Goal: Navigation & Orientation: Find specific page/section

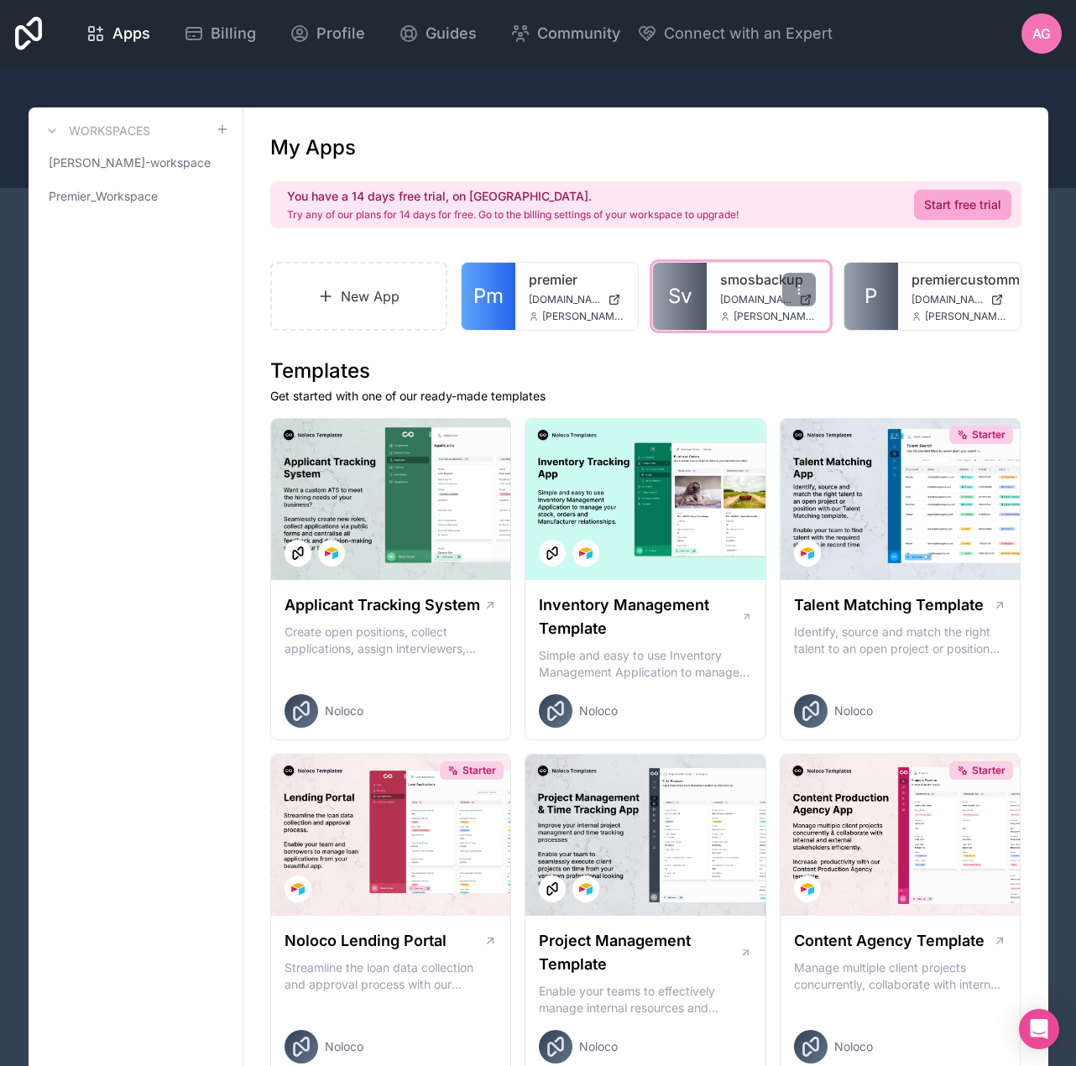
click at [739, 314] on span "[PERSON_NAME][EMAIL_ADDRESS][PERSON_NAME][DOMAIN_NAME]" at bounding box center [775, 316] width 82 height 13
click at [688, 289] on span "Sv" at bounding box center [680, 296] width 24 height 27
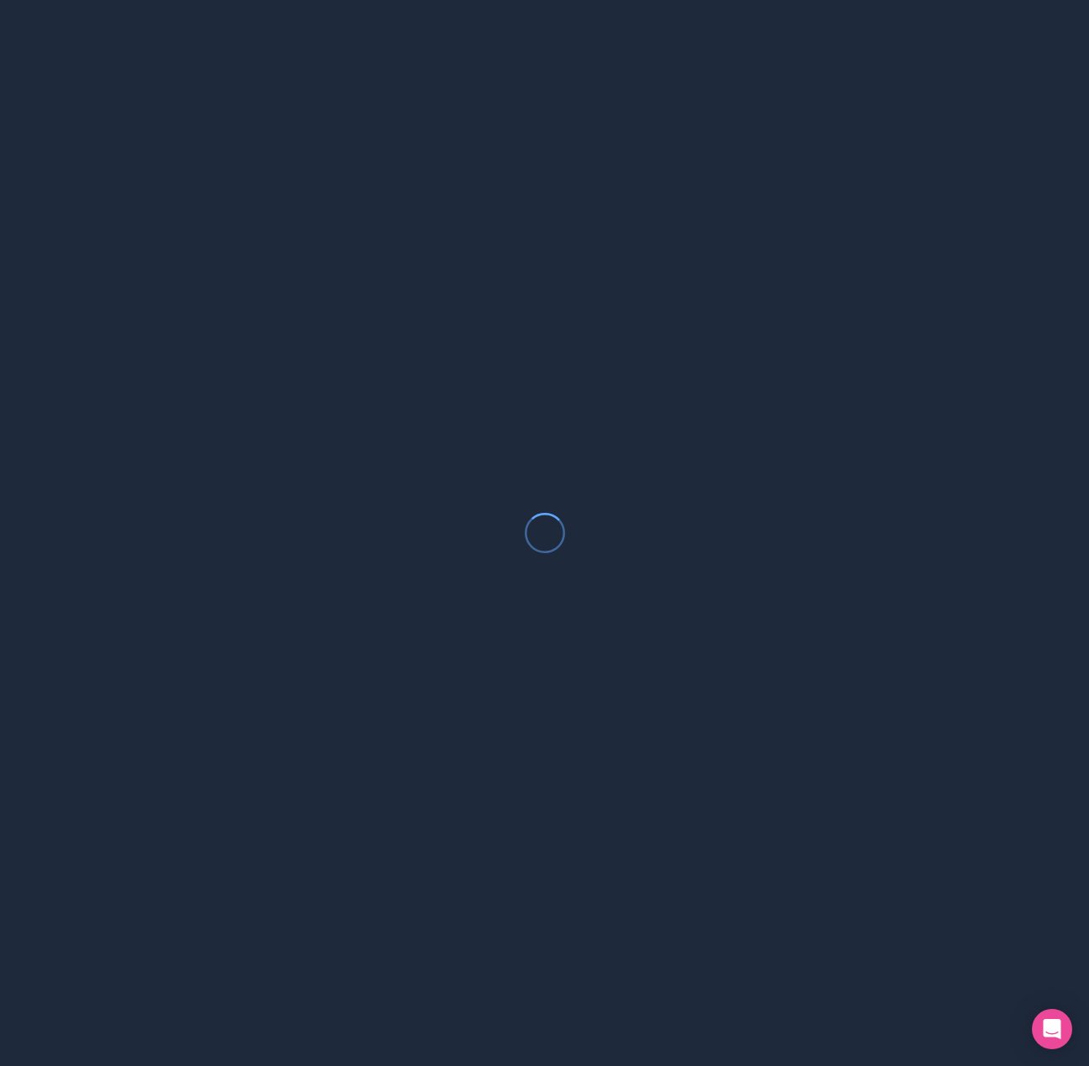
click at [576, 391] on div at bounding box center [544, 533] width 1089 height 1066
click at [578, 384] on div at bounding box center [544, 533] width 1089 height 1066
click at [134, 57] on div at bounding box center [544, 533] width 1089 height 1066
